Goal: Check status: Check status

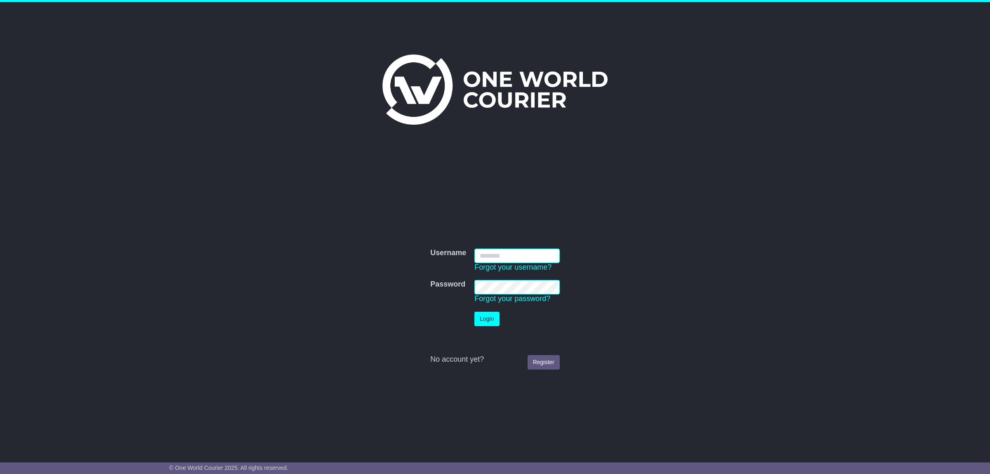
type input "**********"
click at [485, 320] on button "Login" at bounding box center [486, 318] width 25 height 14
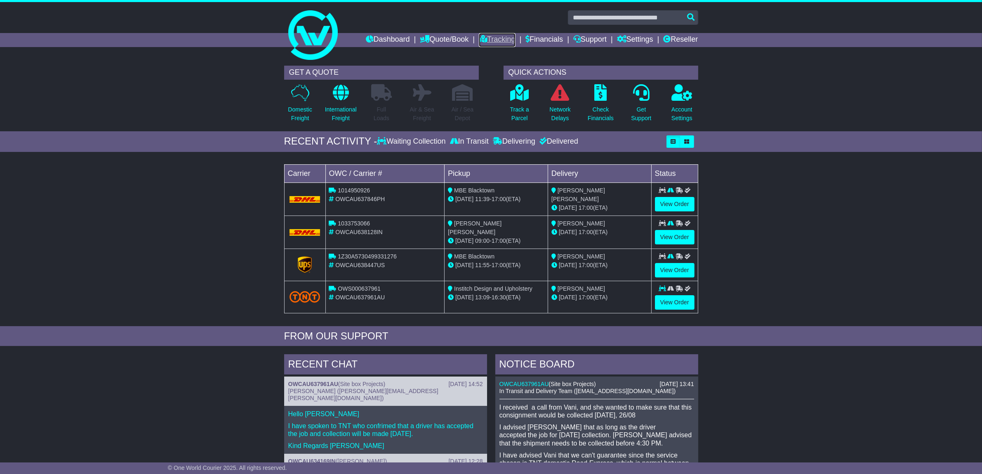
click at [500, 34] on link "Tracking" at bounding box center [497, 40] width 36 height 14
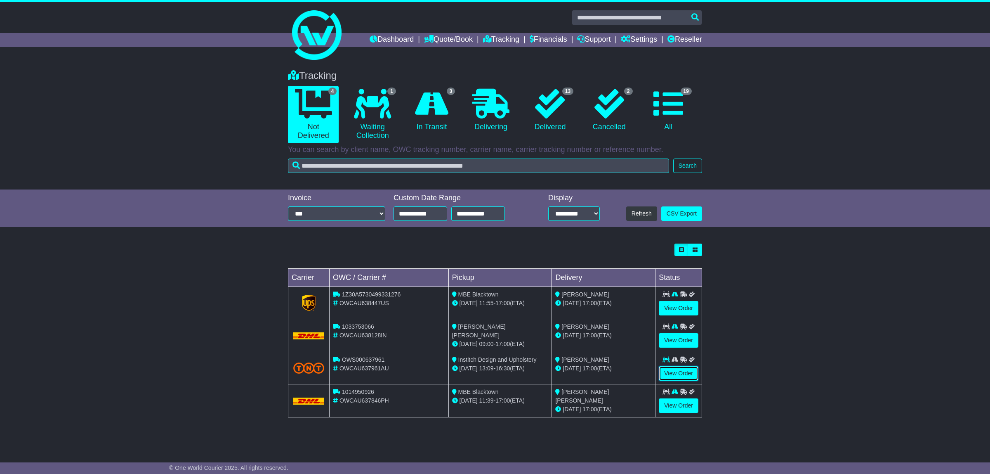
click at [665, 374] on link "View Order" at bounding box center [679, 373] width 40 height 14
